Goal: Check status: Check status

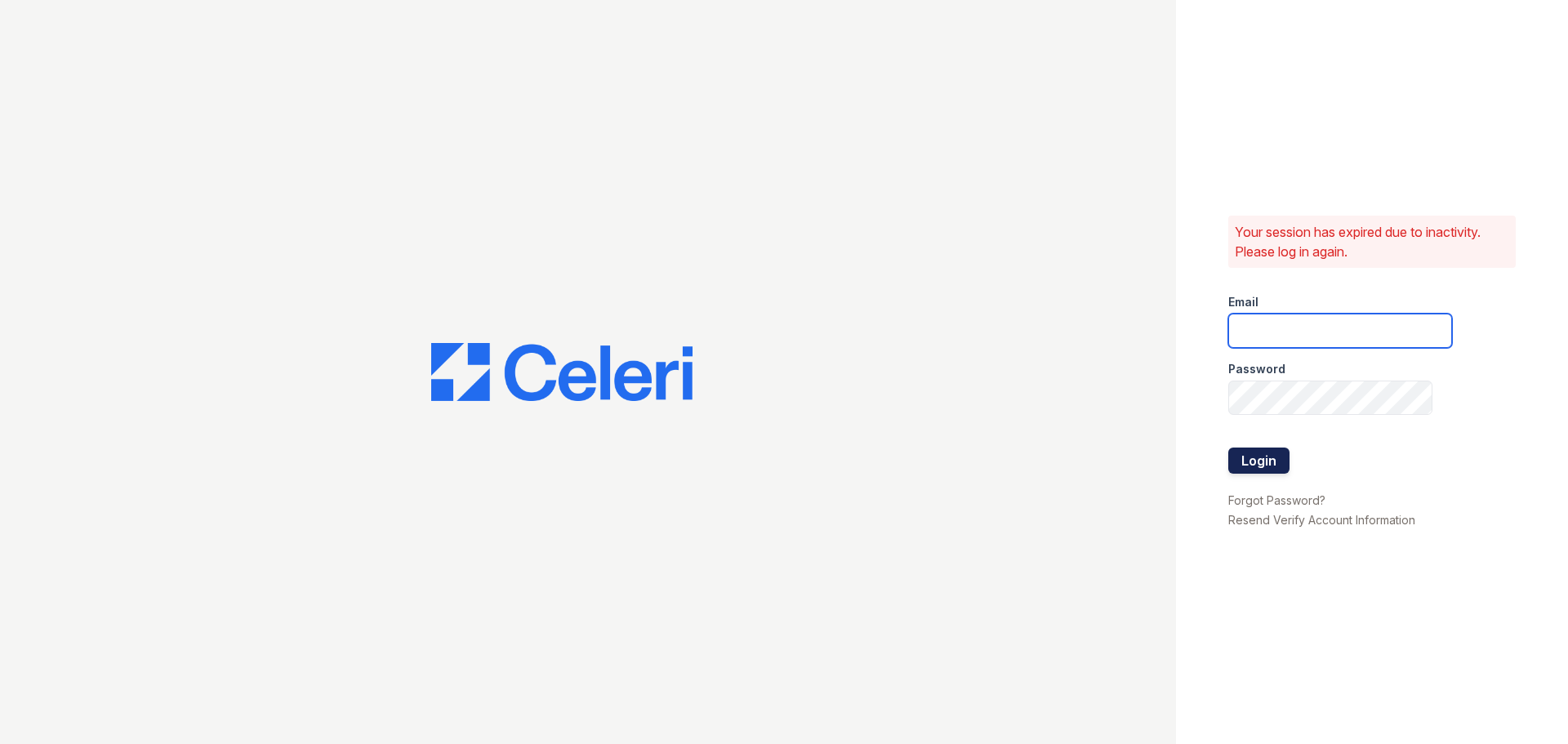
type input "springparc1@cafmanagement.com"
click at [1275, 451] on button "Login" at bounding box center [1259, 460] width 62 height 26
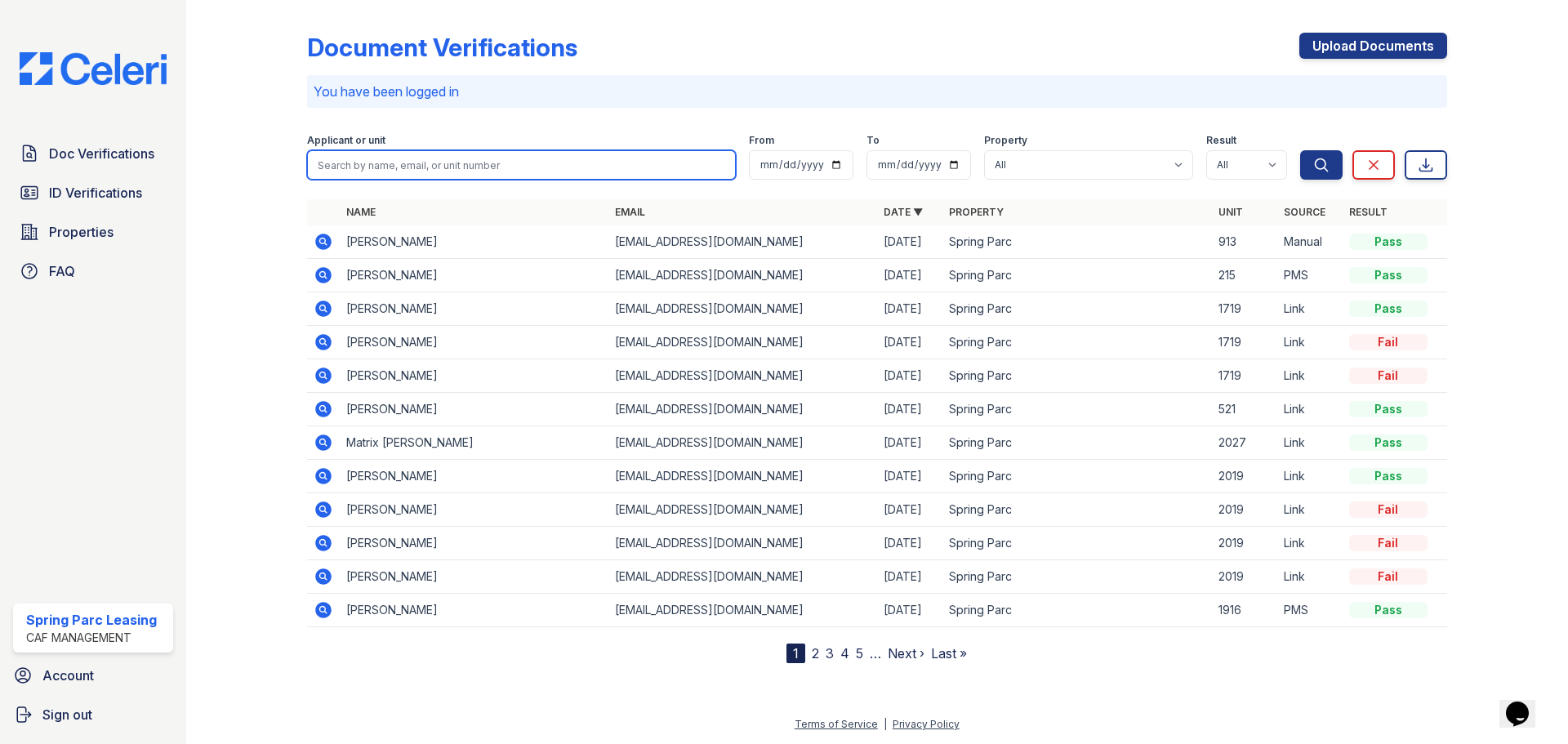
click at [697, 174] on input "search" at bounding box center [521, 165] width 429 height 29
type input "bell"
click at [1300, 150] on button "Search" at bounding box center [1321, 165] width 42 height 29
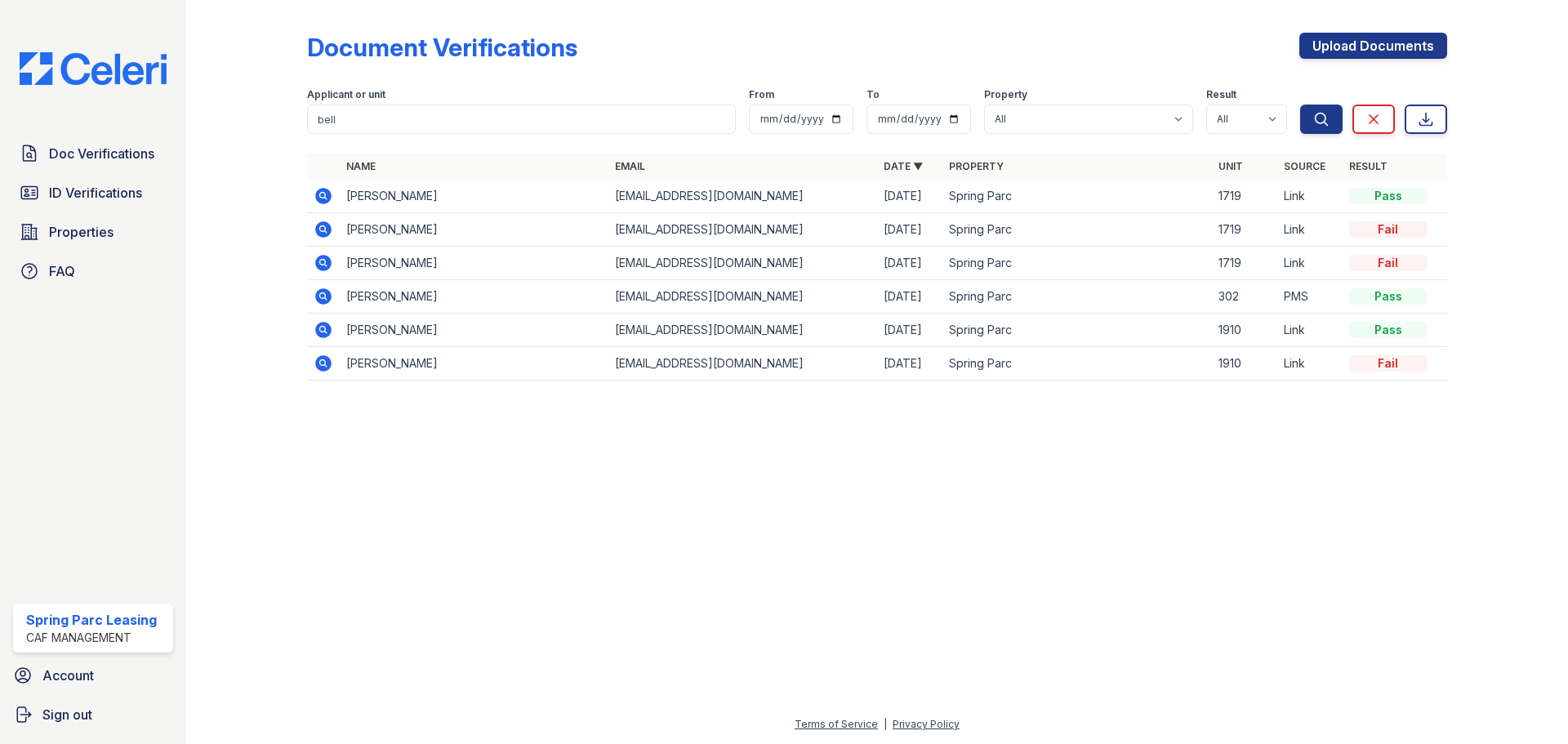
click at [326, 198] on icon at bounding box center [323, 196] width 20 height 20
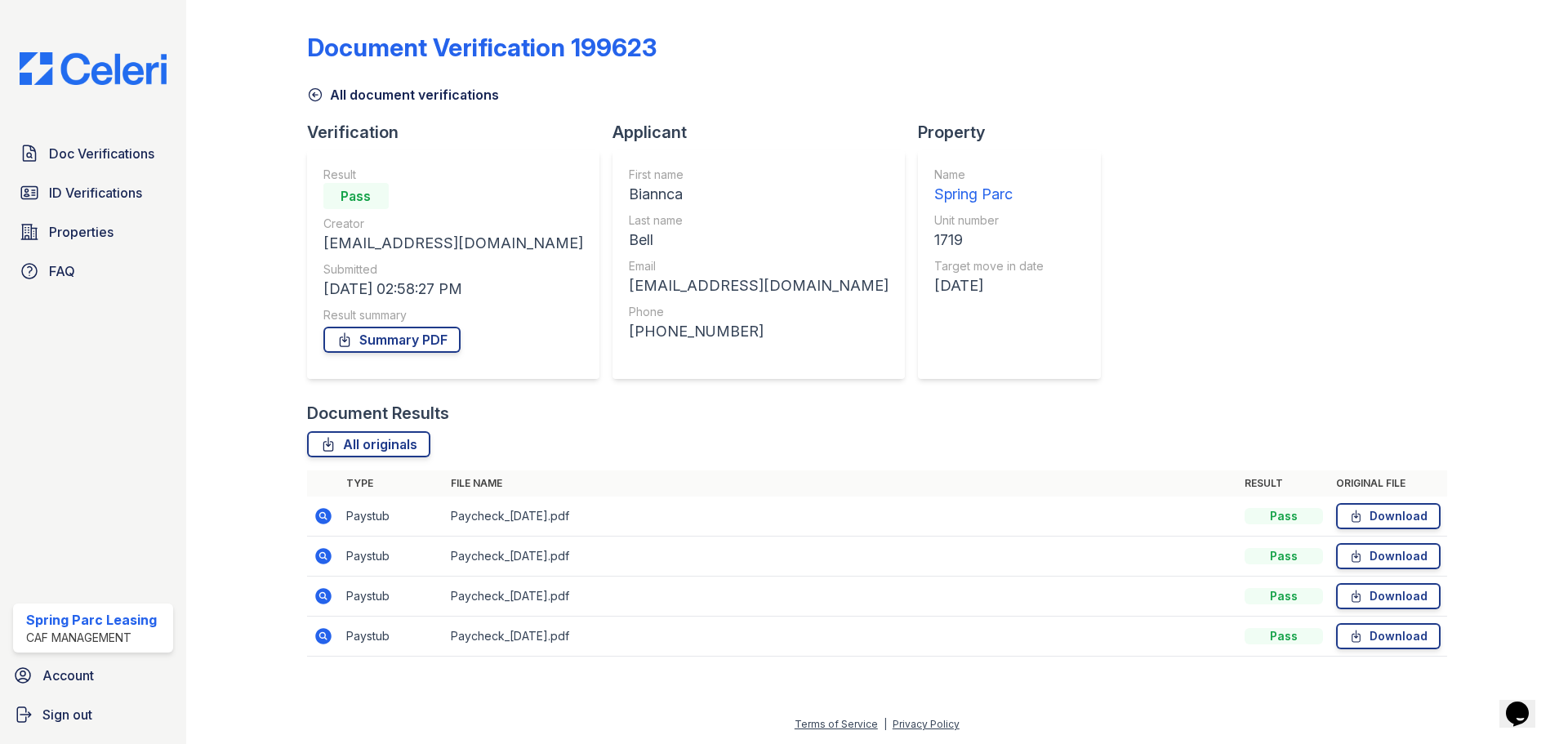
click at [328, 517] on icon at bounding box center [323, 516] width 17 height 17
